Goal: Task Accomplishment & Management: Manage account settings

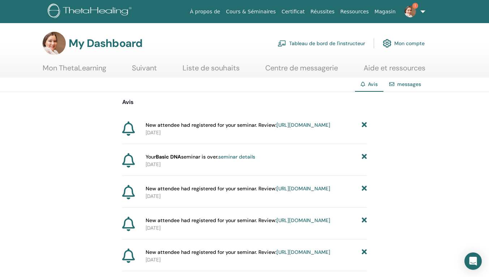
click at [277, 128] on link "[URL][DOMAIN_NAME]" at bounding box center [304, 125] width 54 height 7
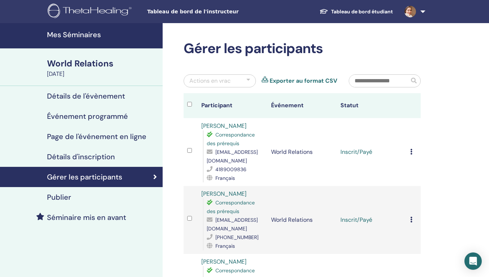
click at [64, 28] on link "Mes Séminaires" at bounding box center [81, 35] width 163 height 25
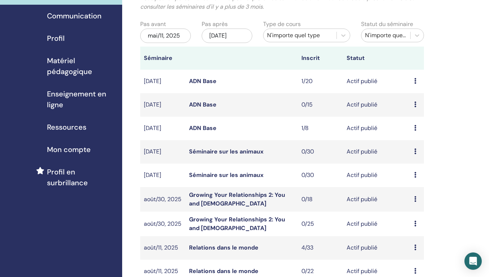
scroll to position [108, 0]
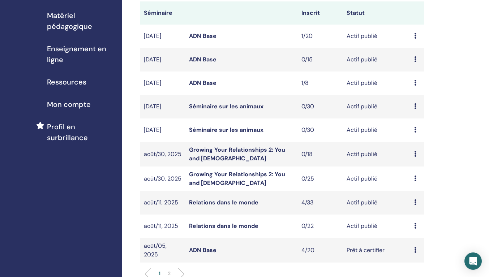
click at [230, 128] on link "Séminaire sur les animaux" at bounding box center [226, 130] width 74 height 8
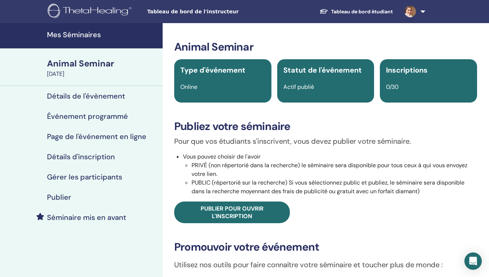
scroll to position [36, 0]
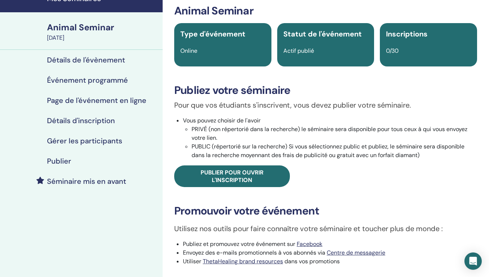
click at [232, 177] on span "Publier pour ouvrir l'inscription" at bounding box center [232, 176] width 63 height 15
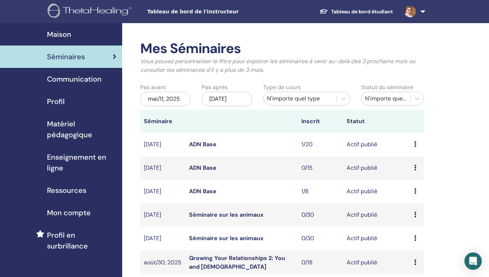
scroll to position [108, 0]
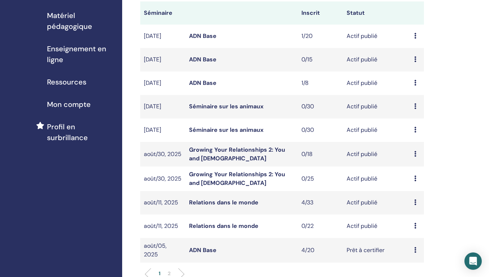
click at [198, 108] on link "Séminaire sur les animaux" at bounding box center [226, 107] width 74 height 8
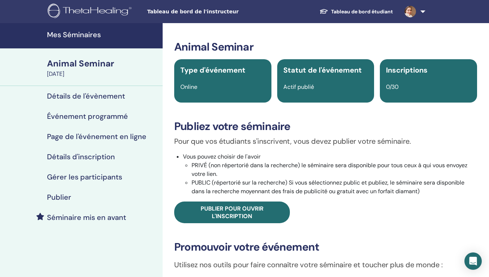
click at [220, 209] on span "Publier pour ouvrir l'inscription" at bounding box center [232, 212] width 63 height 15
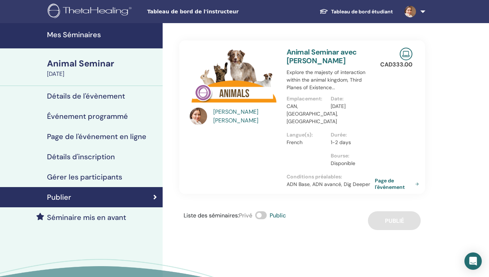
click at [385, 186] on link "Page de l'événement" at bounding box center [398, 183] width 47 height 13
